Goal: Task Accomplishment & Management: Use online tool/utility

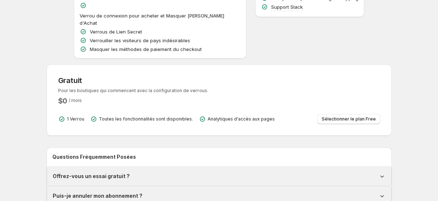
scroll to position [165, 0]
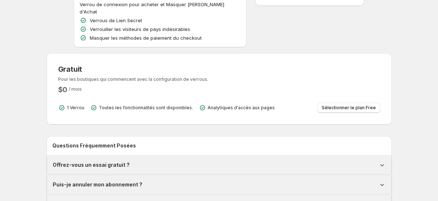
click at [128, 65] on h3 "Gratuit" at bounding box center [133, 69] width 150 height 9
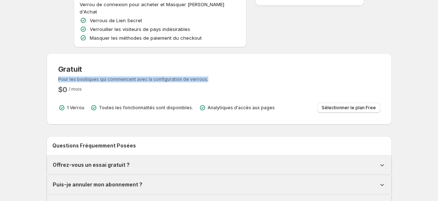
drag, startPoint x: 129, startPoint y: 59, endPoint x: 220, endPoint y: 59, distance: 90.9
click at [215, 65] on div "Gratuit Pour les boutiques qui commencent avec la configuration de verrous. $ 0…" at bounding box center [219, 89] width 322 height 48
click at [220, 65] on div "Gratuit Pour les boutiques qui commencent avec la configuration de verrous. $ 0…" at bounding box center [219, 89] width 322 height 48
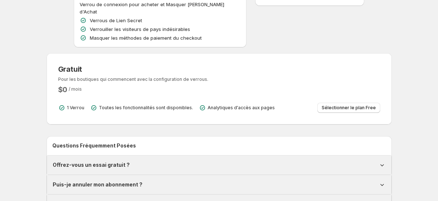
scroll to position [198, 0]
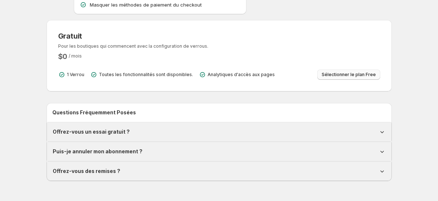
click at [332, 72] on span "Sélectionner le plan Free" at bounding box center [349, 75] width 54 height 6
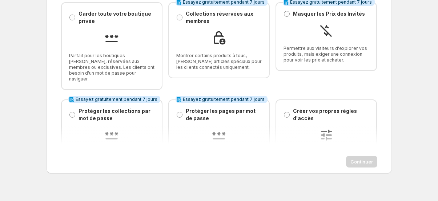
scroll to position [66, 0]
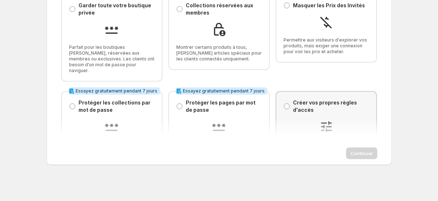
click at [318, 105] on p "Créer vos propres règles d'accès" at bounding box center [331, 106] width 76 height 15
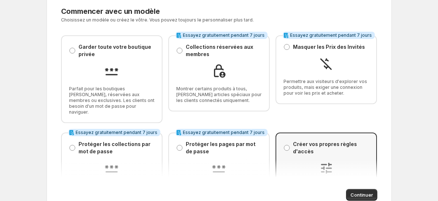
scroll to position [0, 0]
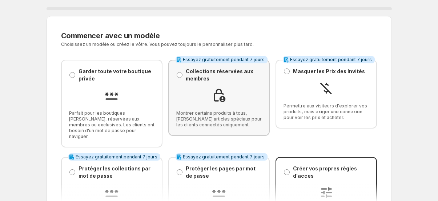
click at [254, 68] on p "Collections réservées aux membres" at bounding box center [224, 75] width 76 height 15
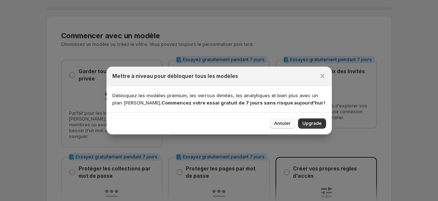
click at [282, 125] on span "Annuler" at bounding box center [282, 123] width 17 height 6
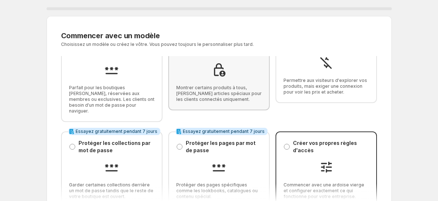
click at [229, 92] on span "Montrer certains produits à tous, [PERSON_NAME] articles spéciaux pour les clie…" at bounding box center [218, 93] width 85 height 17
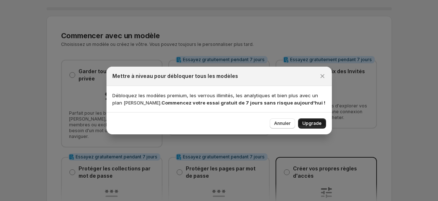
click at [311, 125] on span "Upgrade" at bounding box center [311, 123] width 19 height 6
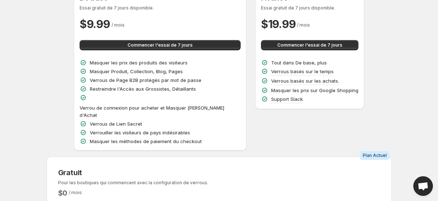
scroll to position [66, 0]
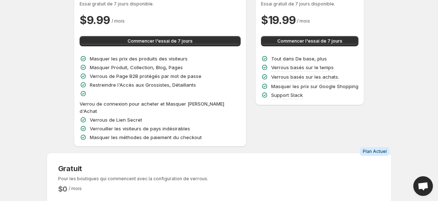
click at [187, 87] on p "Restreindre l'Accès aux Grossistes, Détaillants" at bounding box center [143, 84] width 106 height 7
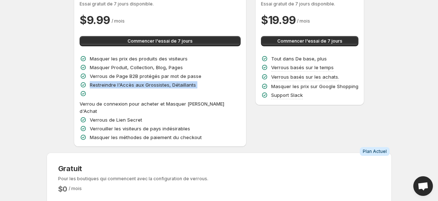
click at [187, 87] on p "Restreindre l'Accès aux Grossistes, Détaillants" at bounding box center [143, 84] width 106 height 7
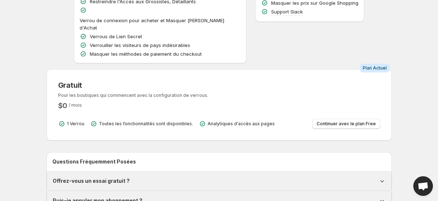
scroll to position [198, 0]
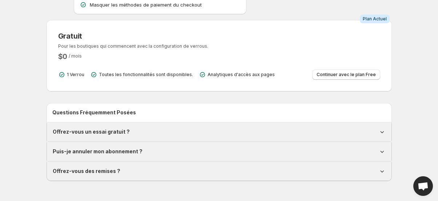
click at [189, 128] on div "Offrez-vous un essai gratuit ?" at bounding box center [219, 131] width 333 height 7
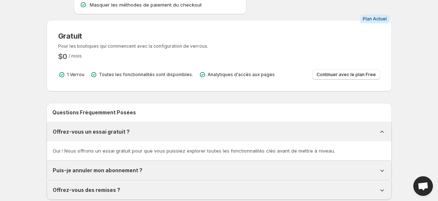
click at [190, 109] on h2 "Questions Fréquemment Posées" at bounding box center [219, 112] width 334 height 7
drag, startPoint x: 163, startPoint y: 24, endPoint x: 209, endPoint y: 24, distance: 45.8
click at [209, 32] on div "Gratuit Pour les boutiques qui commencent avec la configuration de verrous. $ 0…" at bounding box center [219, 56] width 322 height 48
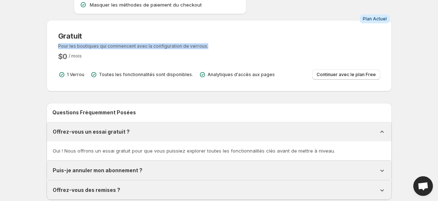
click at [149, 43] on p "Pour les boutiques qui commencent avec la configuration de verrous." at bounding box center [133, 46] width 150 height 6
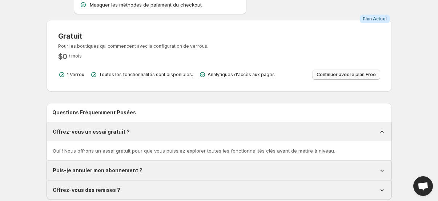
click at [334, 72] on span "Continuer avec le plan Free" at bounding box center [346, 75] width 59 height 6
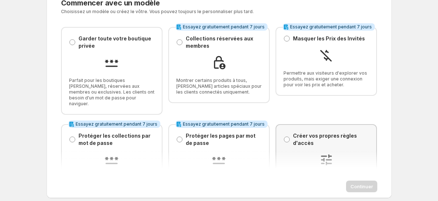
click at [338, 137] on p "Créer vos propres règles d'accès" at bounding box center [331, 139] width 76 height 15
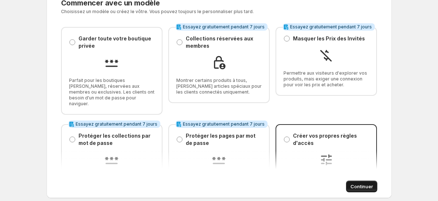
click at [361, 184] on span "Continuer" at bounding box center [361, 186] width 23 height 7
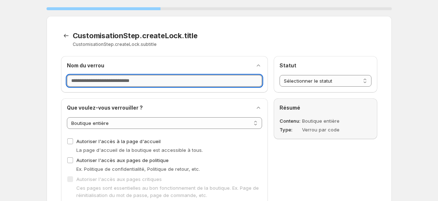
click at [91, 85] on input "Nom du verrou" at bounding box center [164, 81] width 195 height 12
type input "**********"
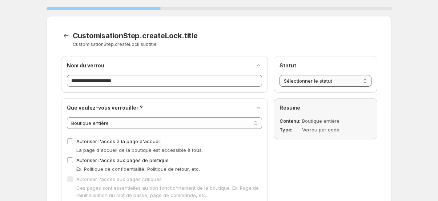
click at [322, 83] on select "**********" at bounding box center [326, 81] width 92 height 12
click at [336, 68] on h2 "Statut" at bounding box center [326, 65] width 92 height 7
click at [155, 129] on div "**********" at bounding box center [164, 195] width 195 height 183
click at [160, 125] on select "**********" at bounding box center [164, 123] width 195 height 12
click at [67, 117] on select "**********" at bounding box center [164, 123] width 195 height 12
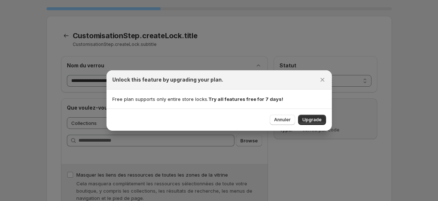
click at [150, 97] on p "Free plan supports only entire store locks. Try all features free for 7 days!" at bounding box center [219, 98] width 214 height 7
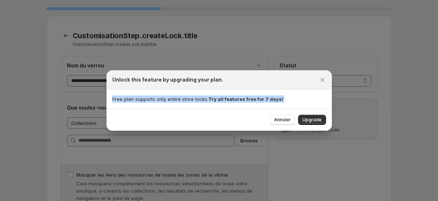
click at [150, 97] on p "Free plan supports only entire store locks. Try all features free for 7 days!" at bounding box center [219, 98] width 214 height 7
click at [216, 101] on strong "Try all features free for 7 days!" at bounding box center [245, 99] width 75 height 6
drag, startPoint x: 214, startPoint y: 95, endPoint x: 236, endPoint y: 95, distance: 22.5
click at [236, 96] on p "Free plan supports only entire store locks. Try all features free for 7 days!" at bounding box center [219, 98] width 214 height 7
click at [237, 95] on p "Free plan supports only entire store locks. Try all features free for 7 days!" at bounding box center [219, 98] width 214 height 7
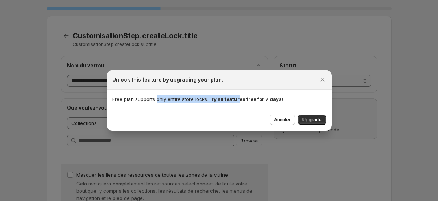
click at [237, 95] on p "Free plan supports only entire store locks. Try all features free for 7 days!" at bounding box center [219, 98] width 214 height 7
click at [258, 101] on strong "Try all features free for 7 days!" at bounding box center [245, 99] width 75 height 6
click at [246, 99] on strong "Try all features free for 7 days!" at bounding box center [245, 99] width 75 height 6
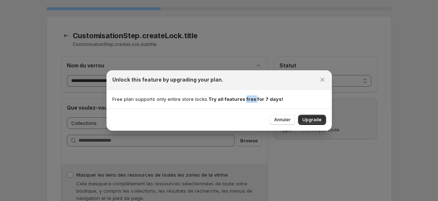
click at [246, 99] on strong "Try all features free for 7 days!" at bounding box center [245, 99] width 75 height 6
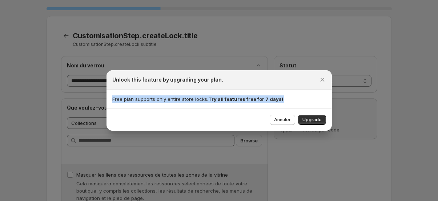
click at [246, 99] on strong "Try all features free for 7 days!" at bounding box center [245, 99] width 75 height 6
click at [188, 101] on p "Free plan supports only entire store locks. Try all features free for 7 days!" at bounding box center [219, 98] width 214 height 7
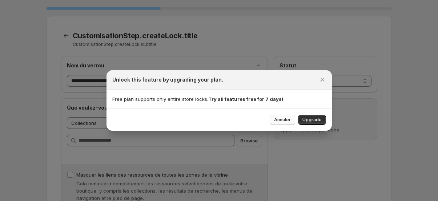
click at [288, 120] on span "Annuler" at bounding box center [282, 120] width 17 height 6
select select "*******"
